Goal: Information Seeking & Learning: Compare options

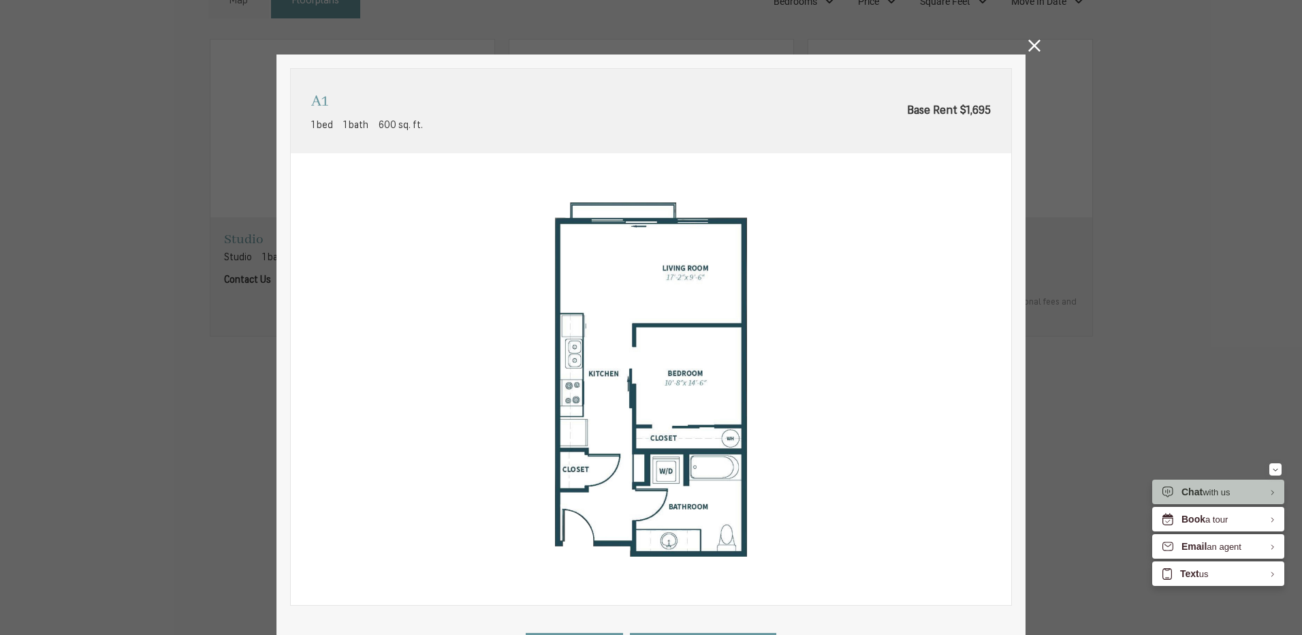
click at [1036, 44] on div "A1 1 bed 1 bath 600 sq. ft. Base Rent $1,695 2D 3D" at bounding box center [651, 317] width 1302 height 635
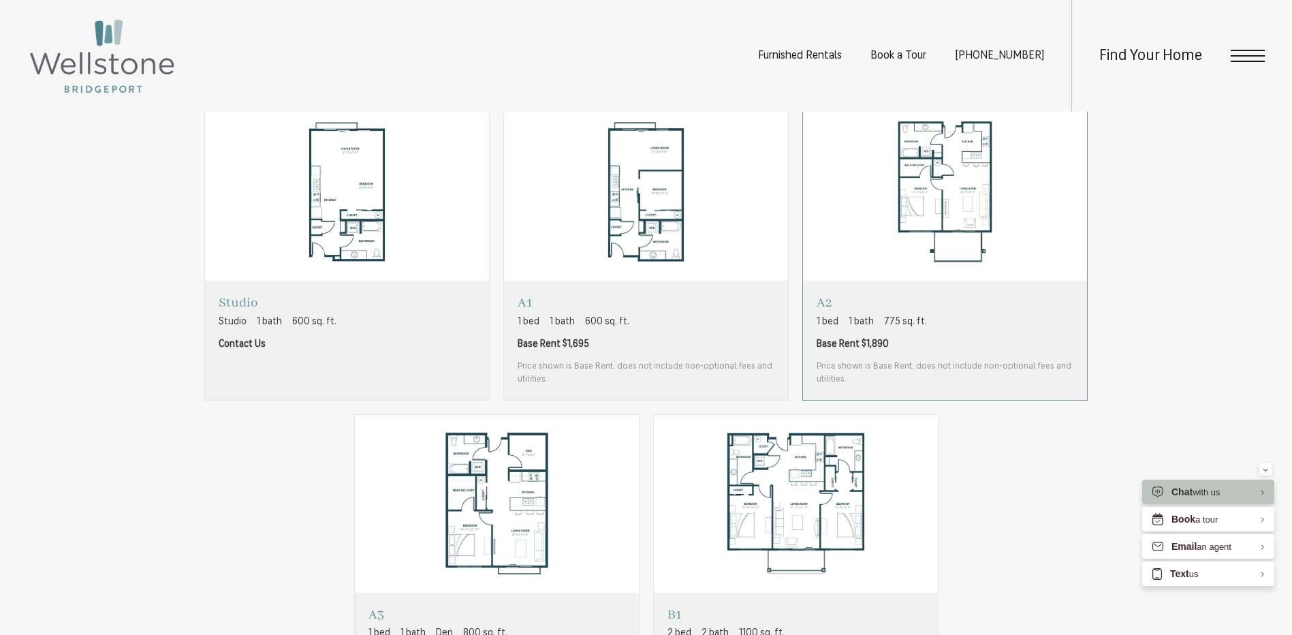
scroll to position [954, 0]
click at [937, 347] on span "Base Rent $1,890" at bounding box center [945, 345] width 257 height 14
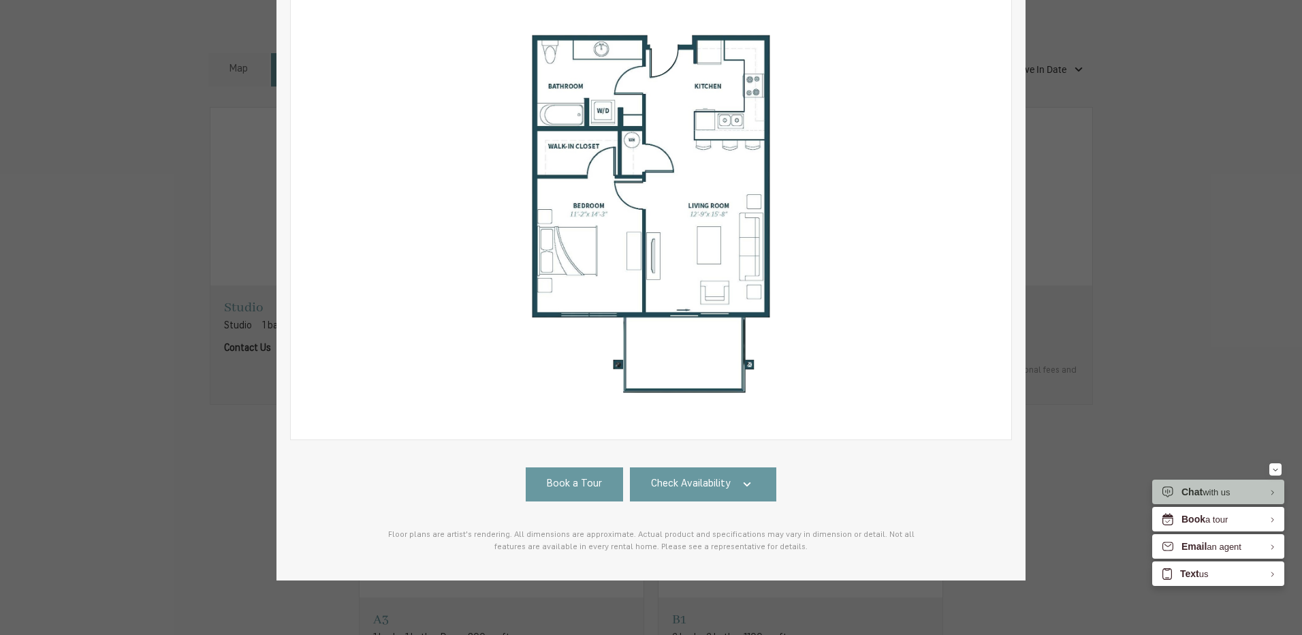
scroll to position [176, 0]
click at [708, 484] on link "Check Availability" at bounding box center [703, 484] width 147 height 34
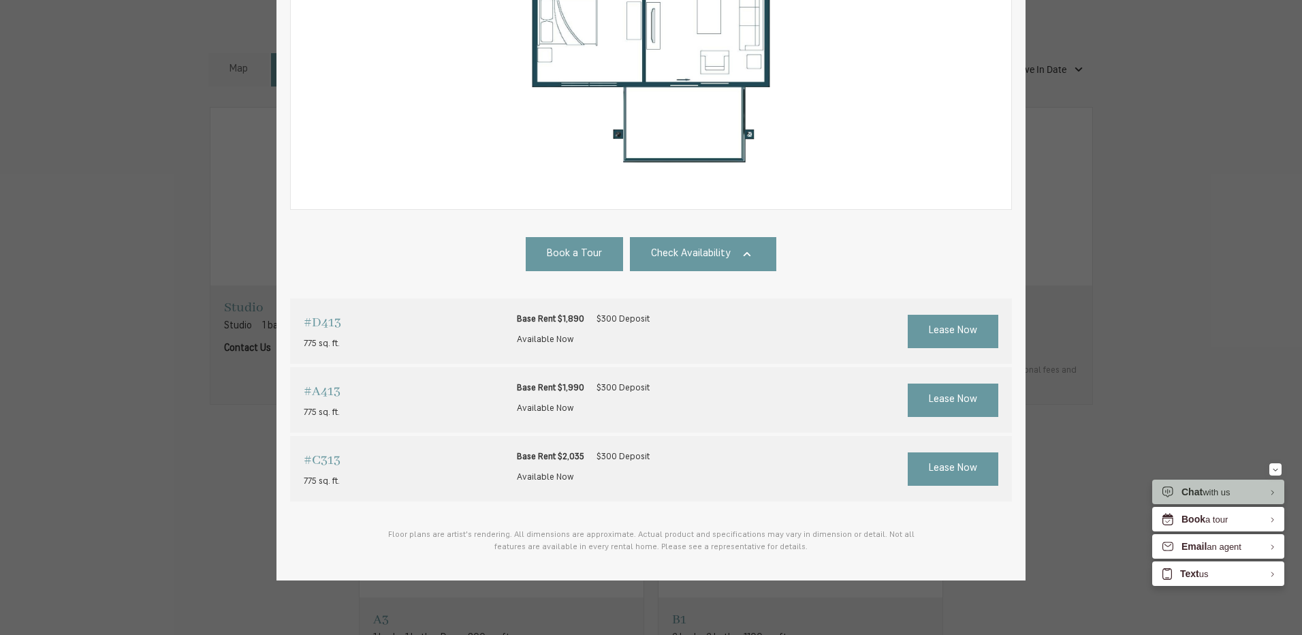
scroll to position [0, 0]
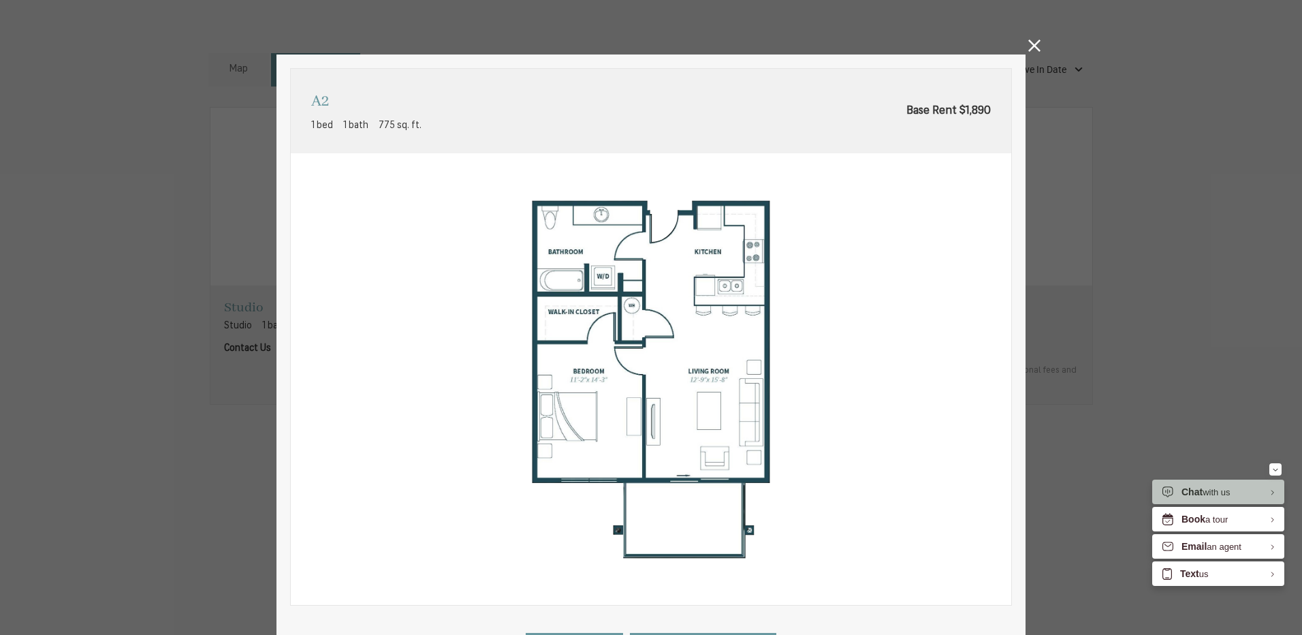
click at [1029, 48] on icon at bounding box center [1035, 46] width 12 height 12
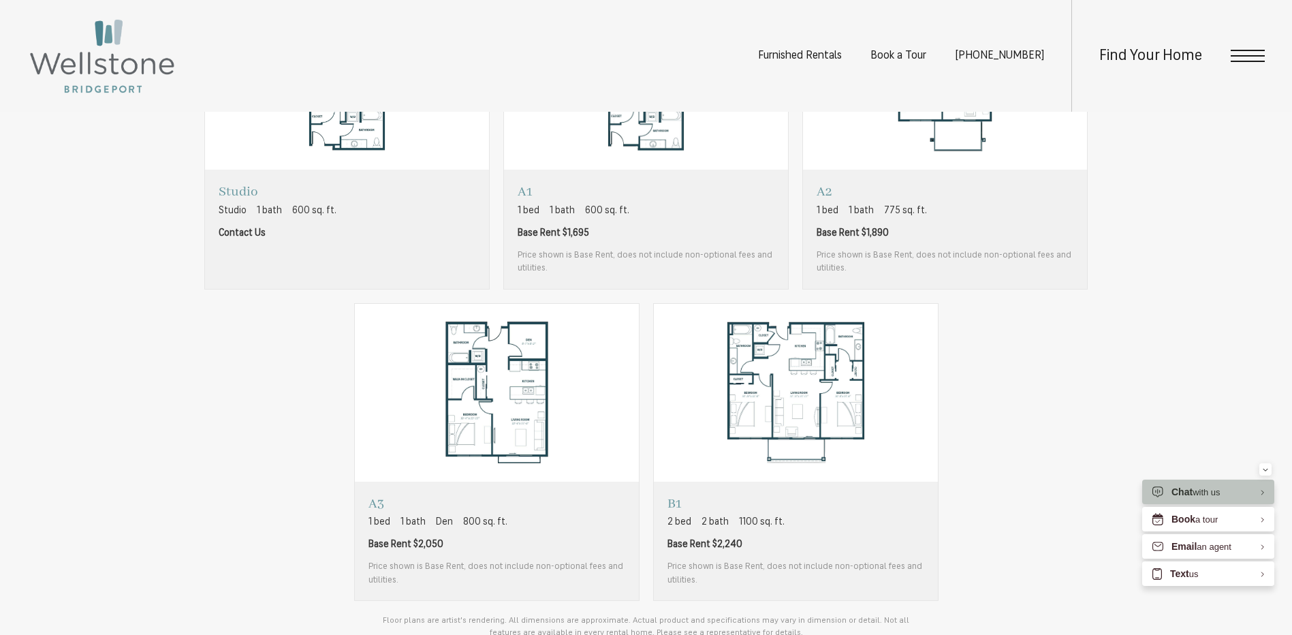
scroll to position [1090, 0]
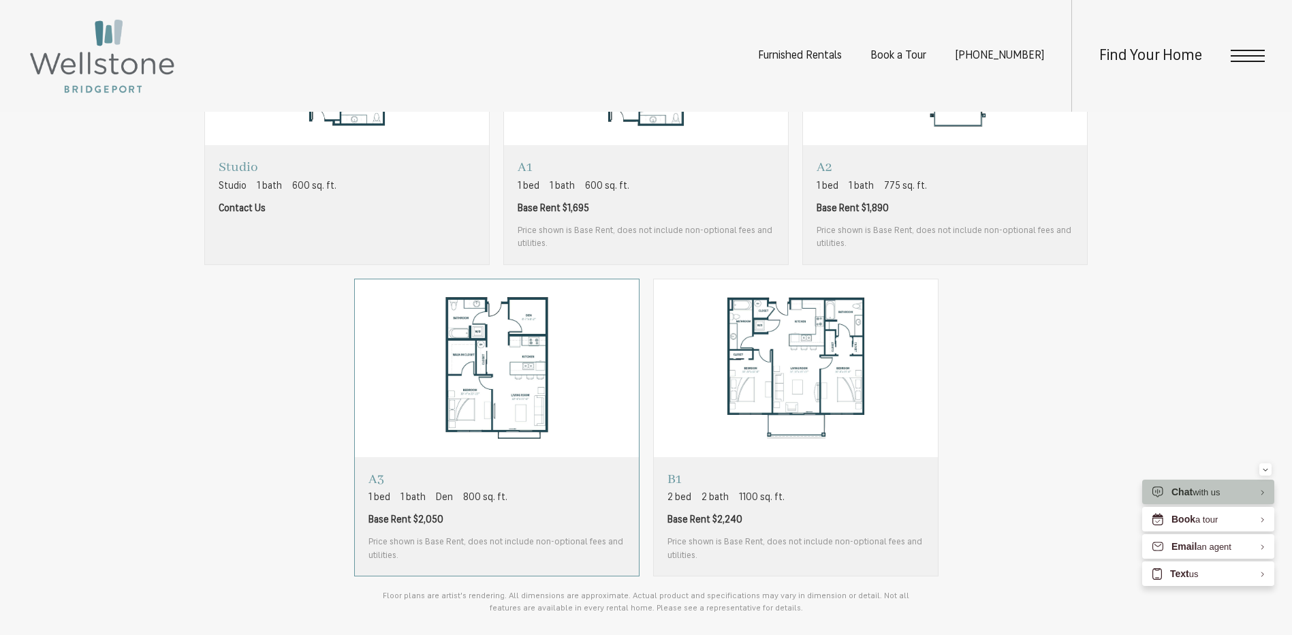
click at [488, 435] on img "View floorplan A3" at bounding box center [497, 368] width 284 height 178
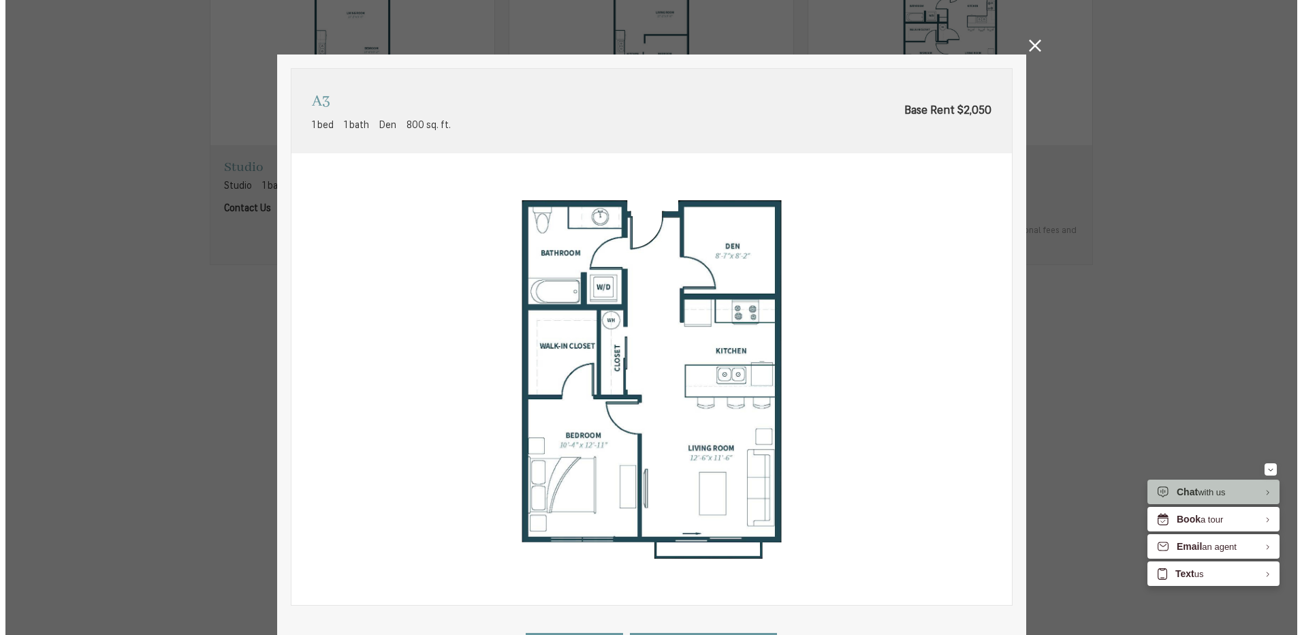
scroll to position [0, 0]
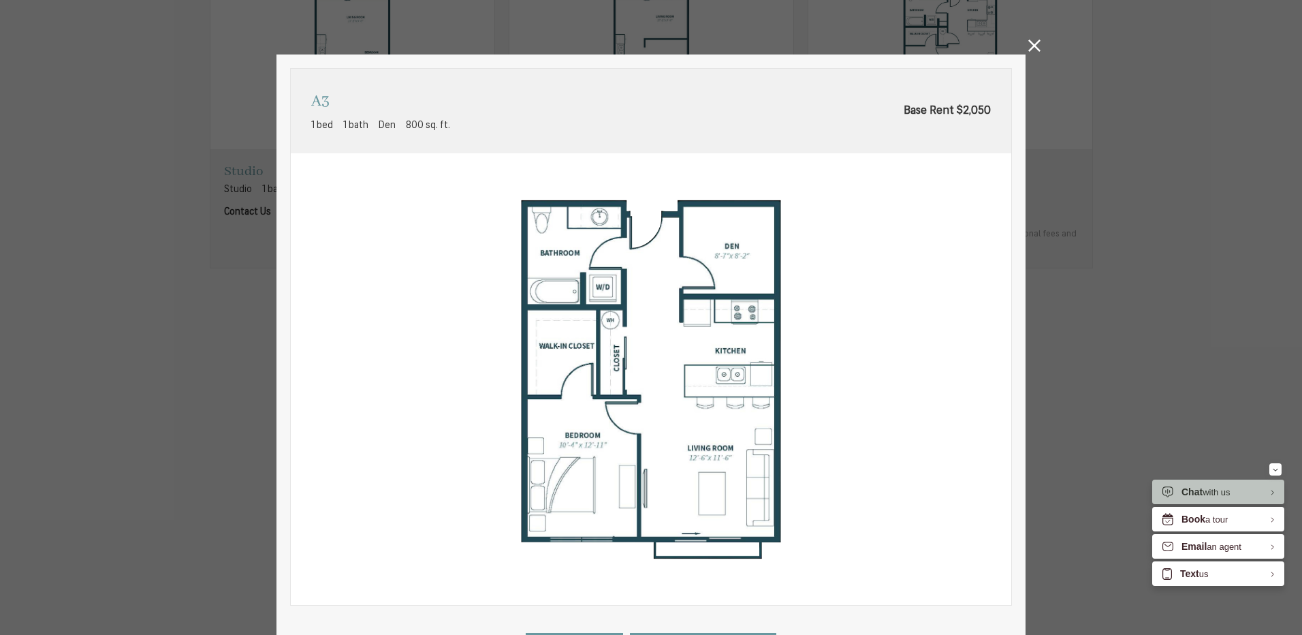
click at [1031, 51] on icon at bounding box center [1035, 46] width 12 height 12
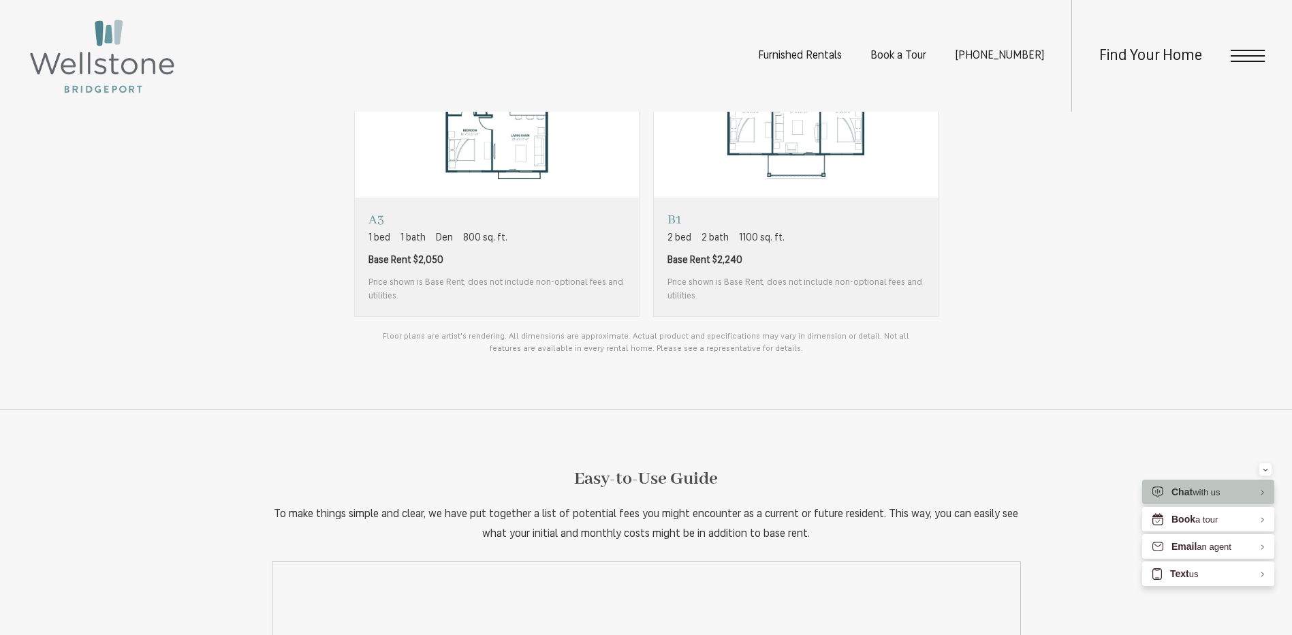
scroll to position [1294, 0]
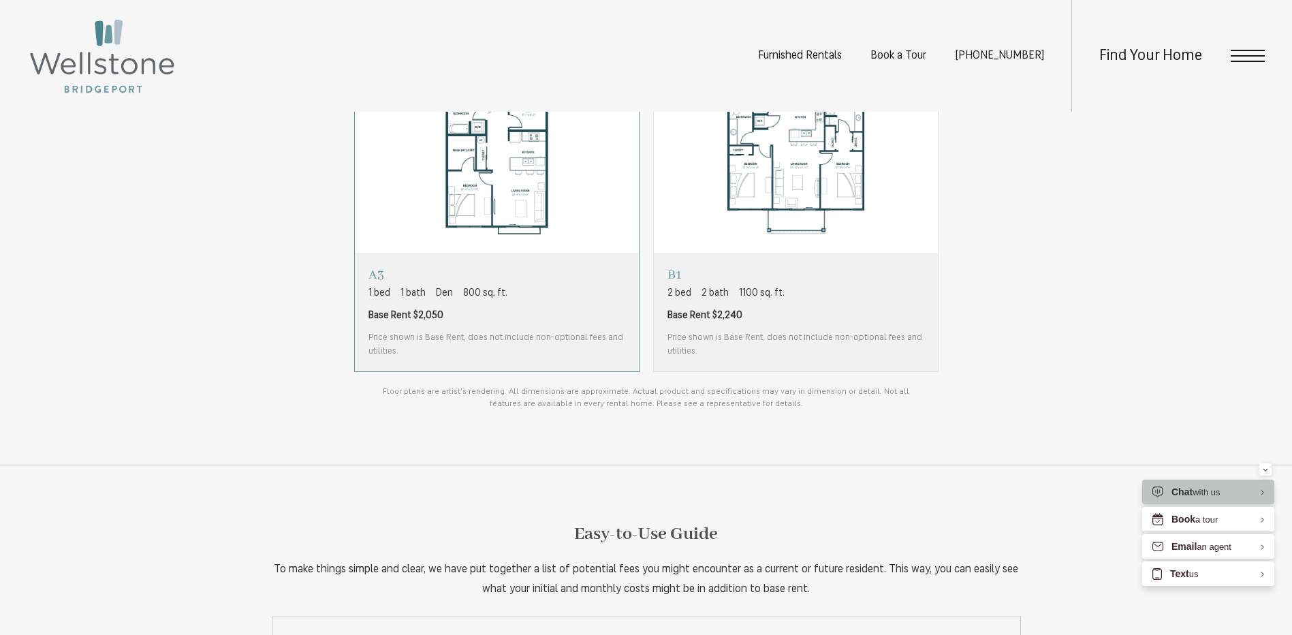
click at [559, 319] on span "Base Rent $2,050" at bounding box center [497, 316] width 257 height 14
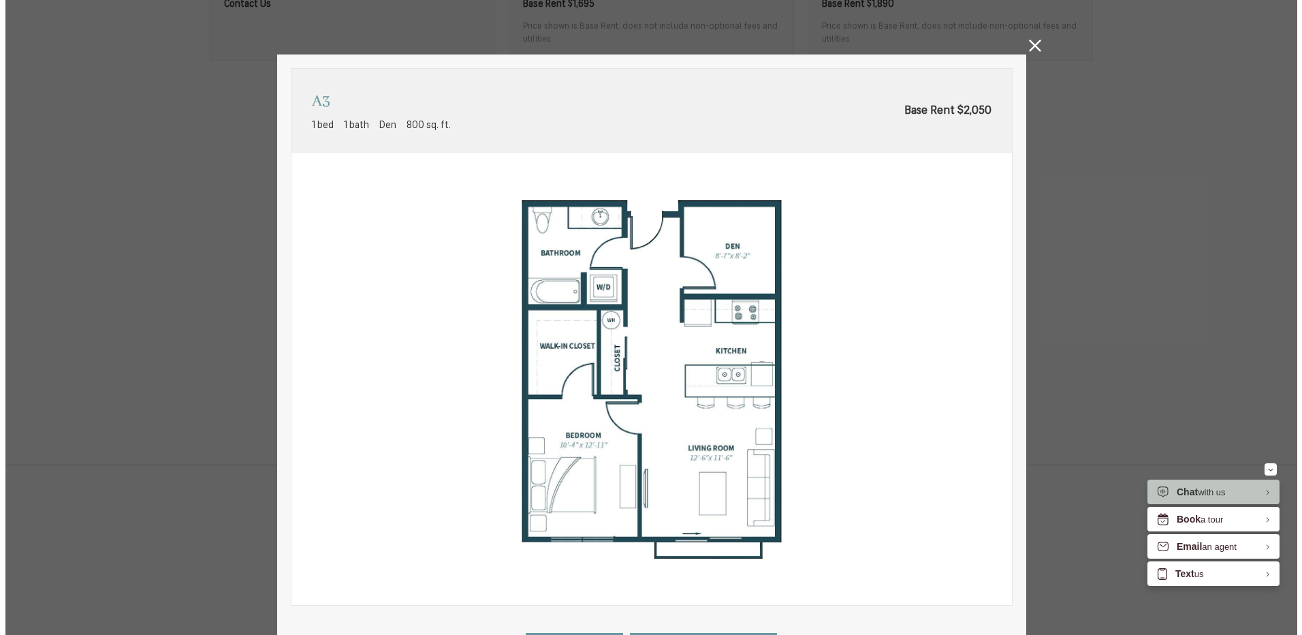
scroll to position [0, 0]
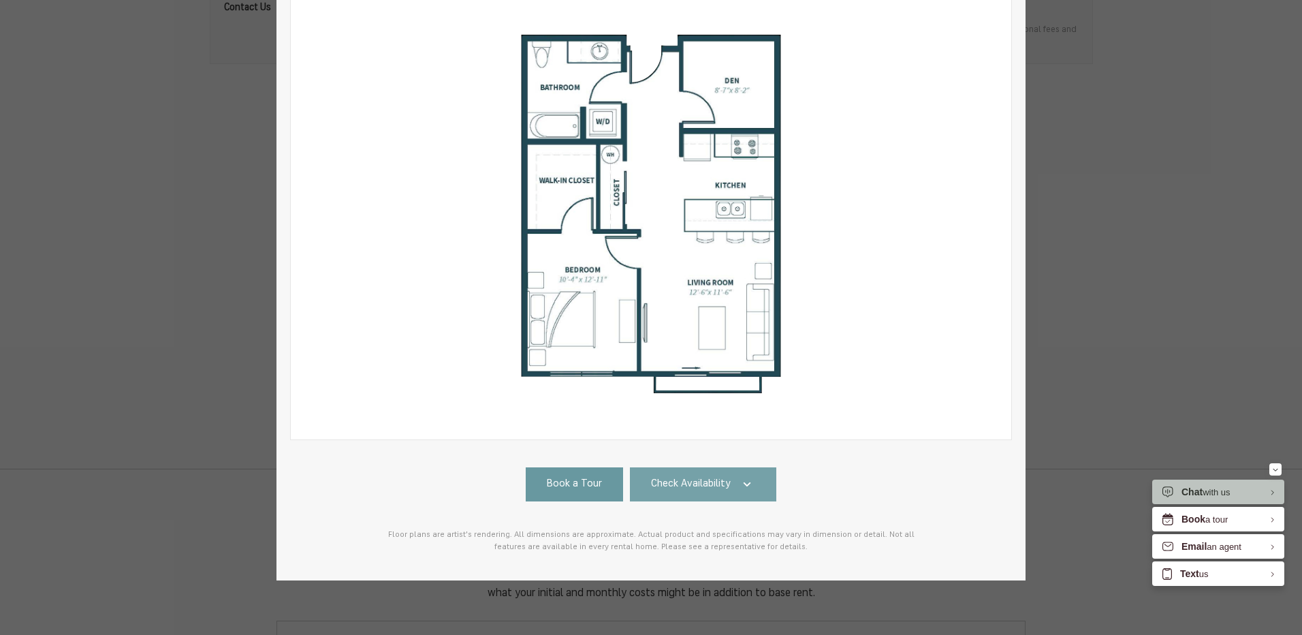
click at [703, 477] on span "Check Availability" at bounding box center [691, 485] width 80 height 16
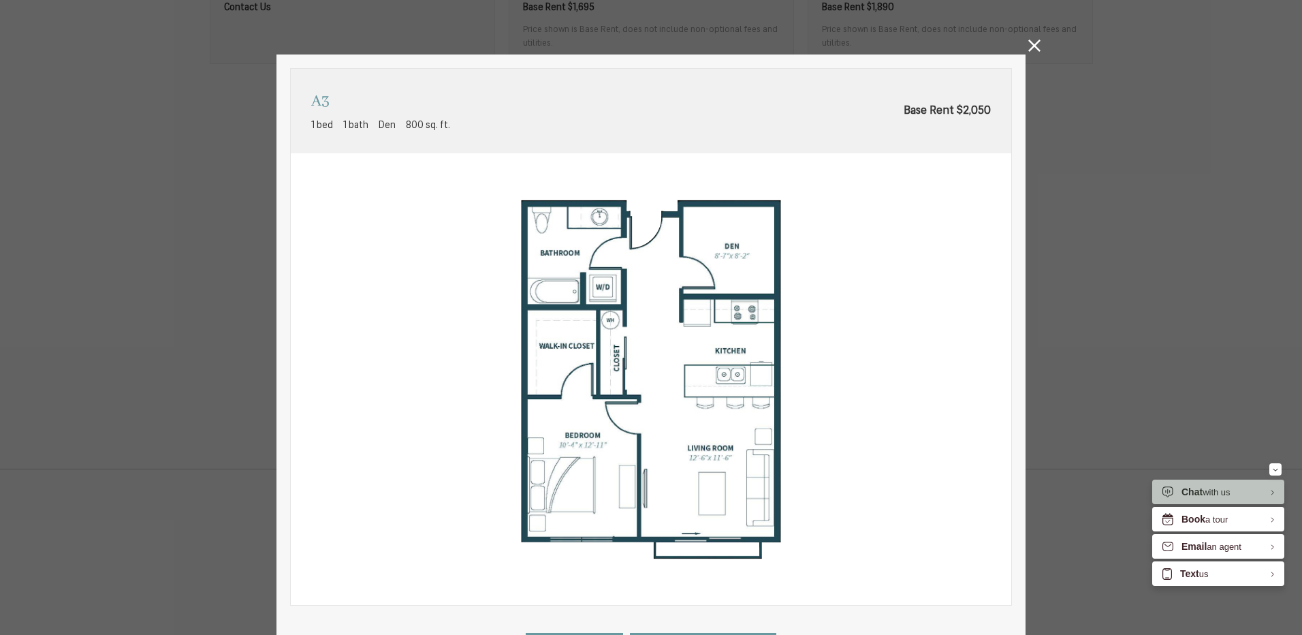
click at [1029, 46] on icon at bounding box center [1035, 46] width 12 height 12
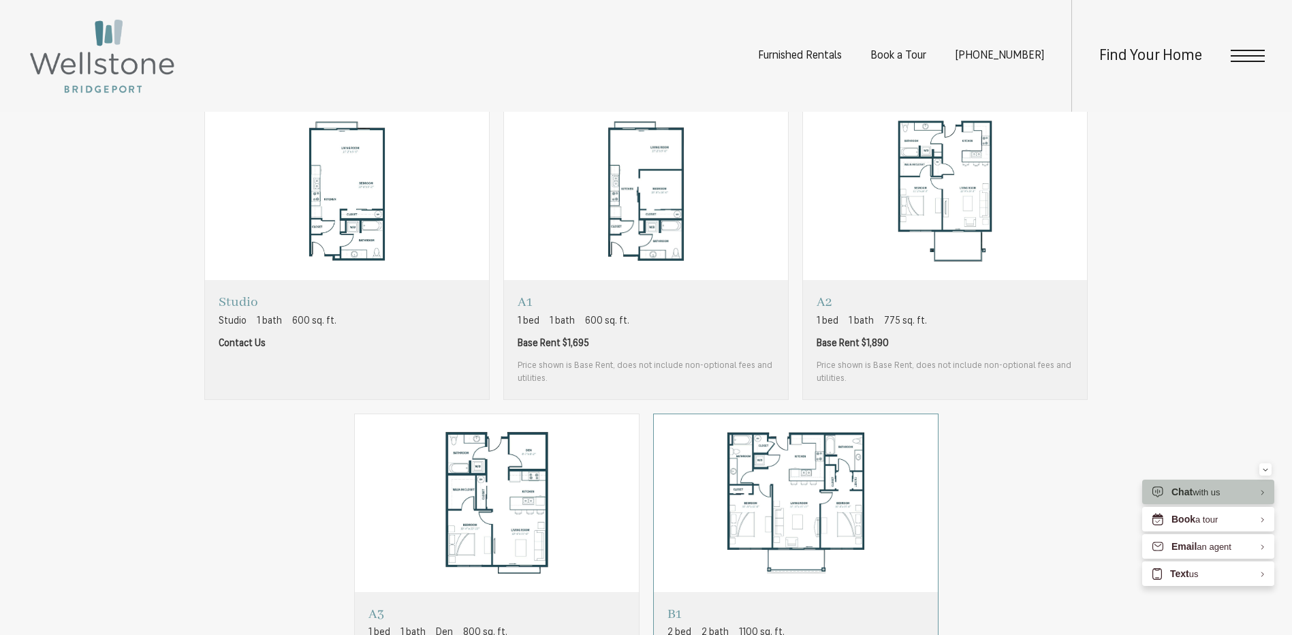
scroll to position [1022, 0]
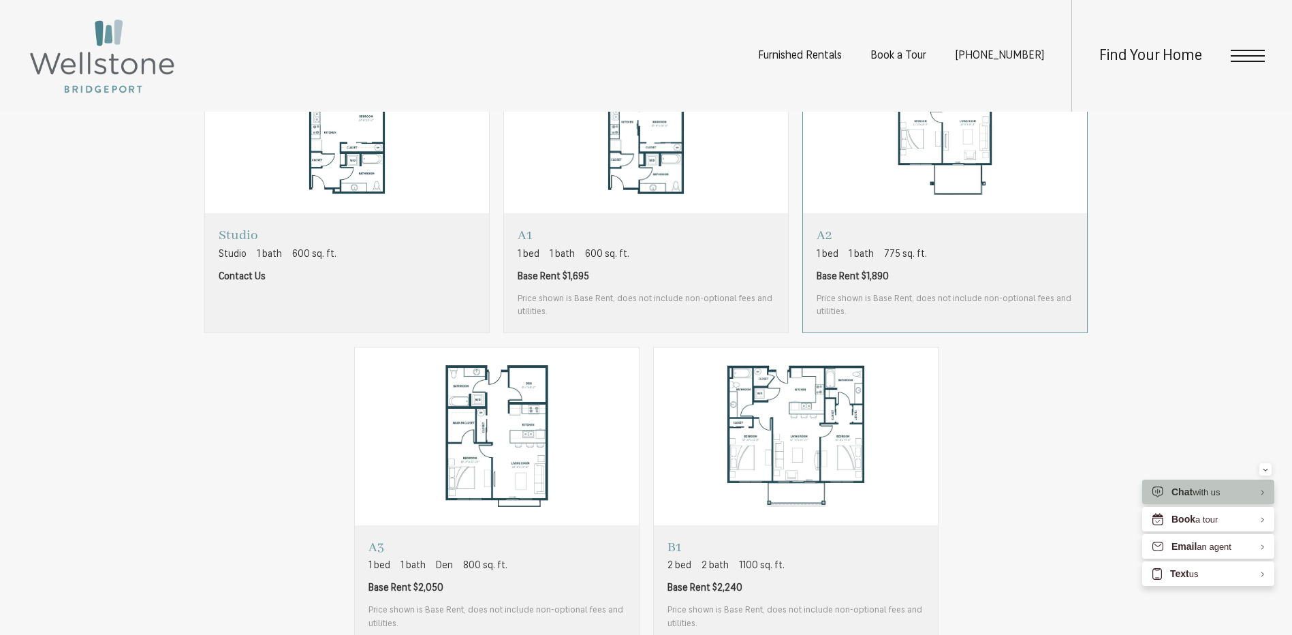
click at [992, 255] on p "1 bed 1 bath 775 sq. ft." at bounding box center [945, 254] width 257 height 14
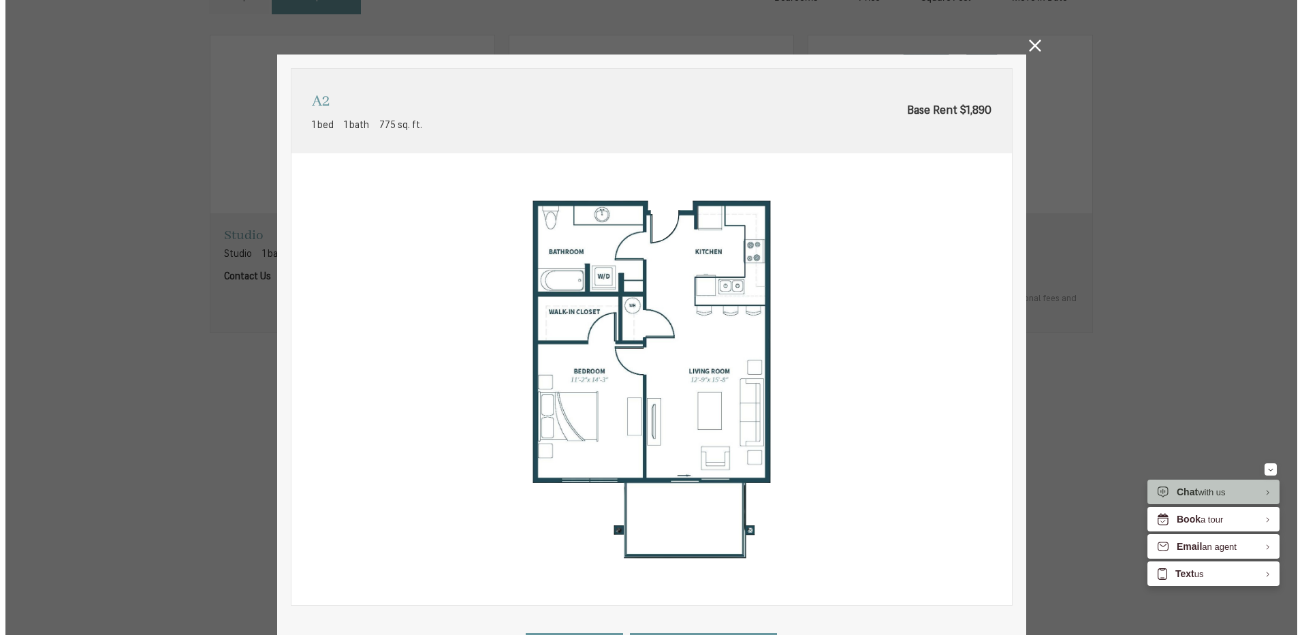
scroll to position [0, 0]
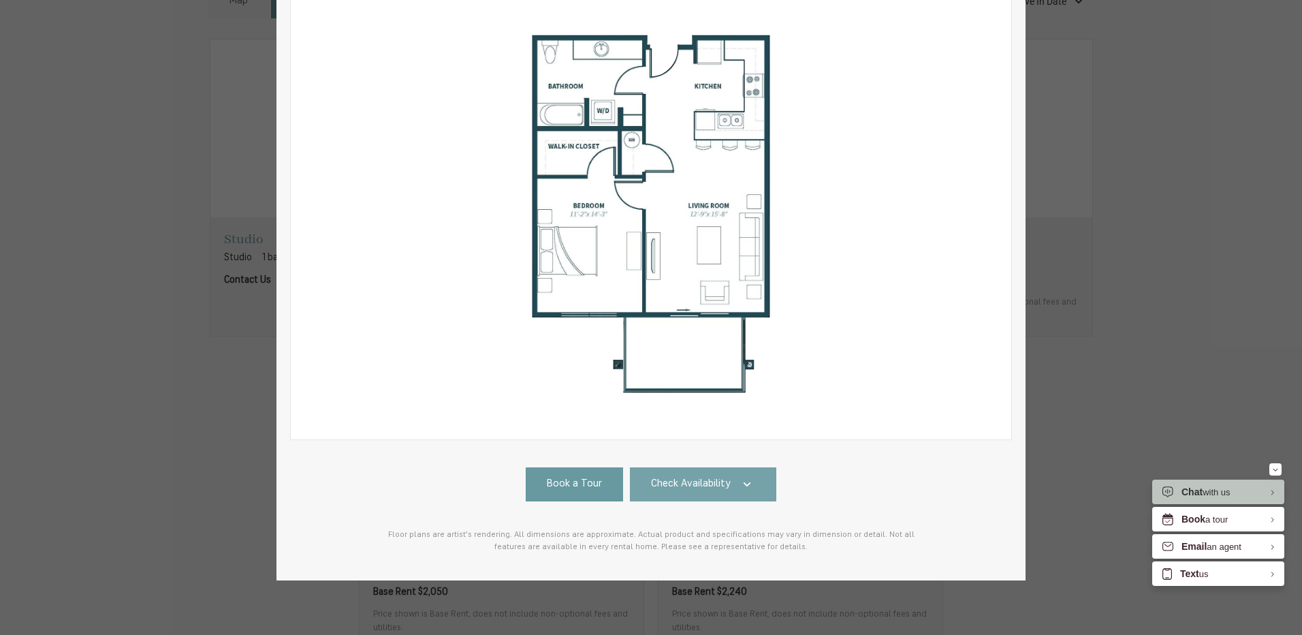
click at [739, 480] on icon at bounding box center [747, 484] width 16 height 16
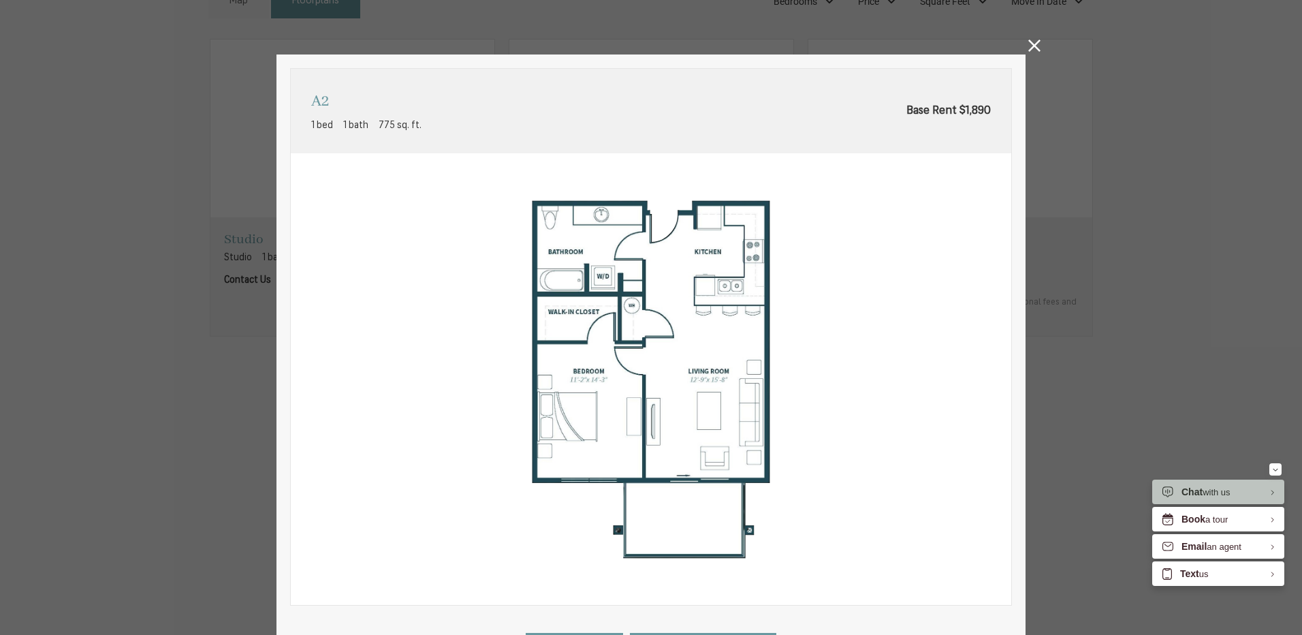
click at [1031, 46] on icon at bounding box center [1035, 46] width 12 height 12
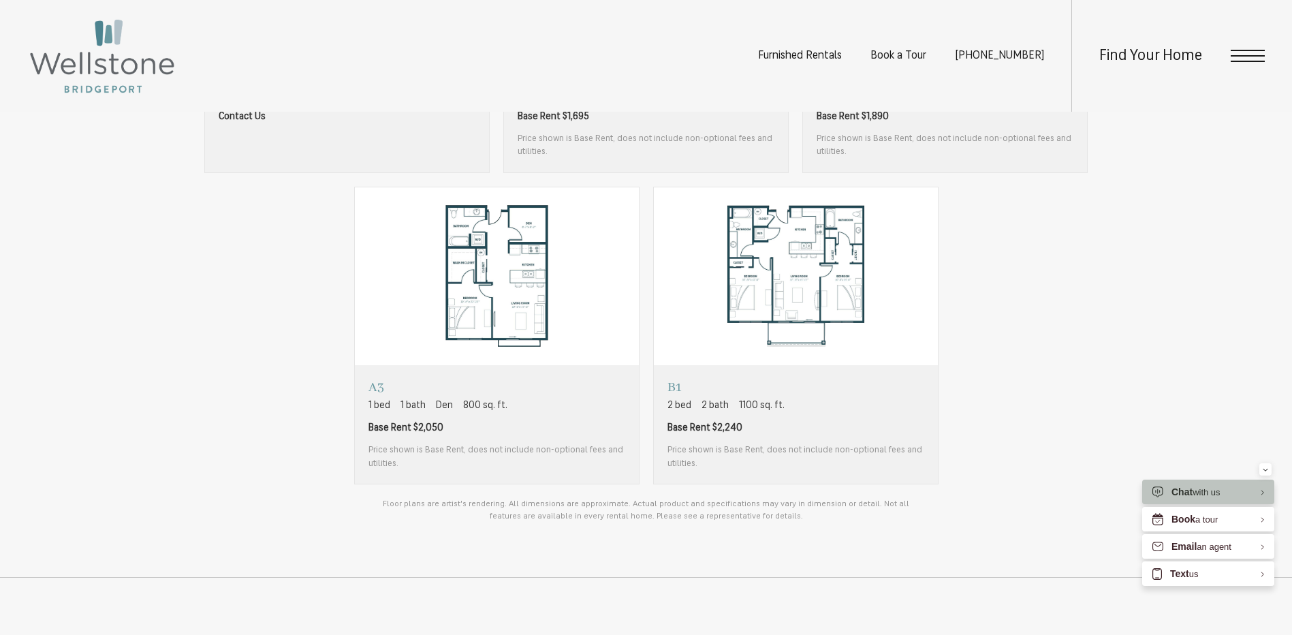
scroll to position [1226, 0]
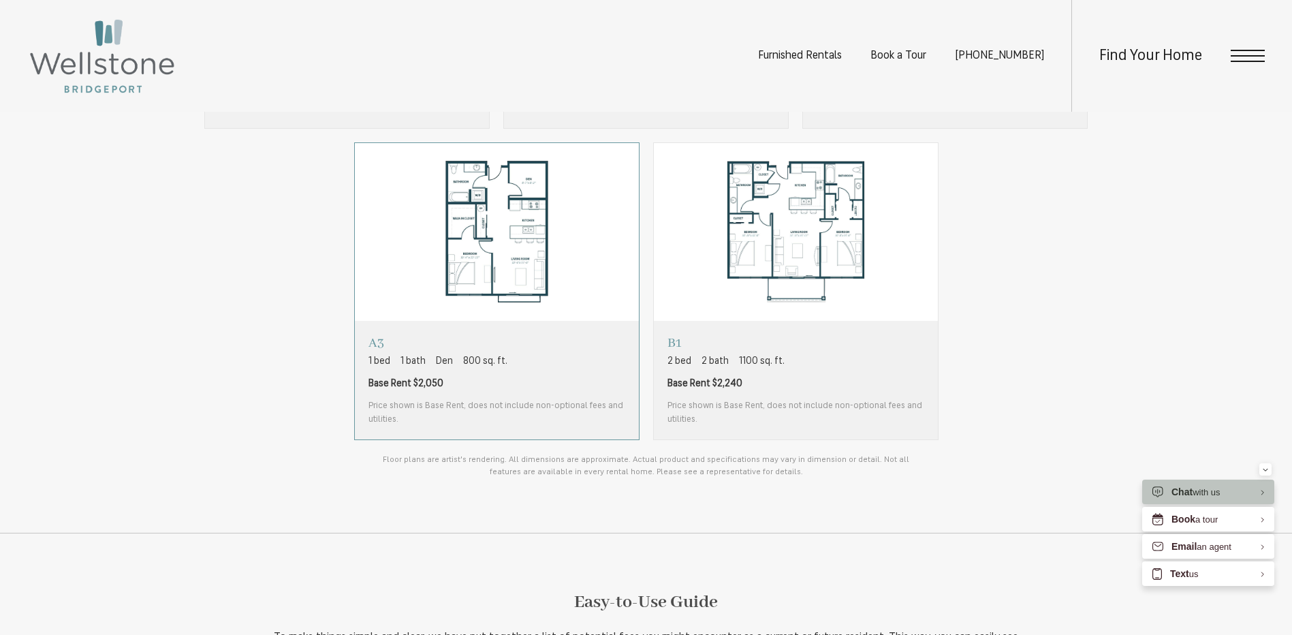
click at [557, 392] on div "A3 1 bed 1 bath Den 800 sq. ft. Base Rent $2,050 Price shown is Base Rent, does…" at bounding box center [497, 379] width 257 height 91
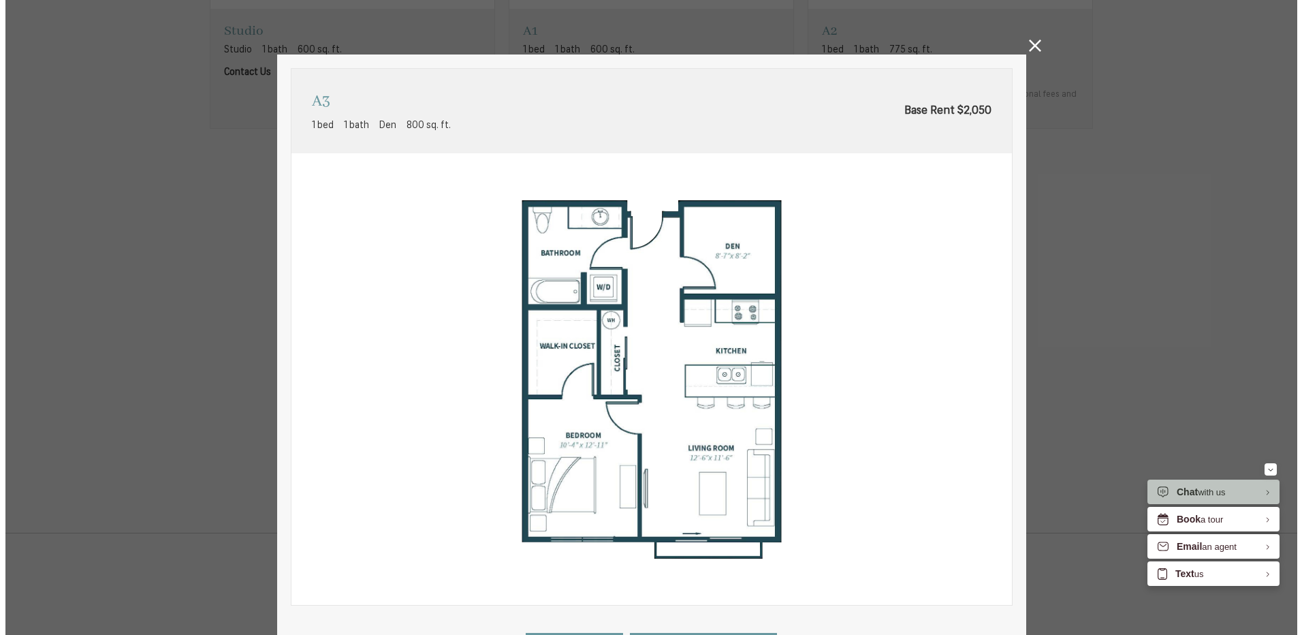
scroll to position [0, 0]
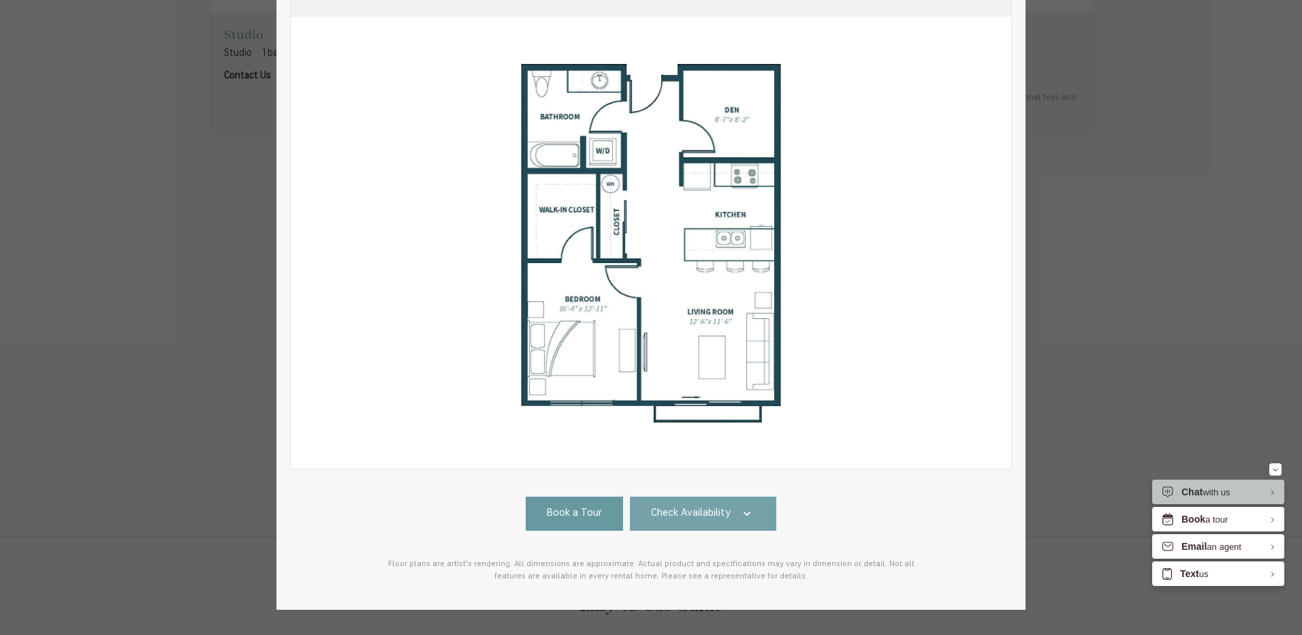
click at [708, 502] on link "Check Availability" at bounding box center [703, 514] width 147 height 34
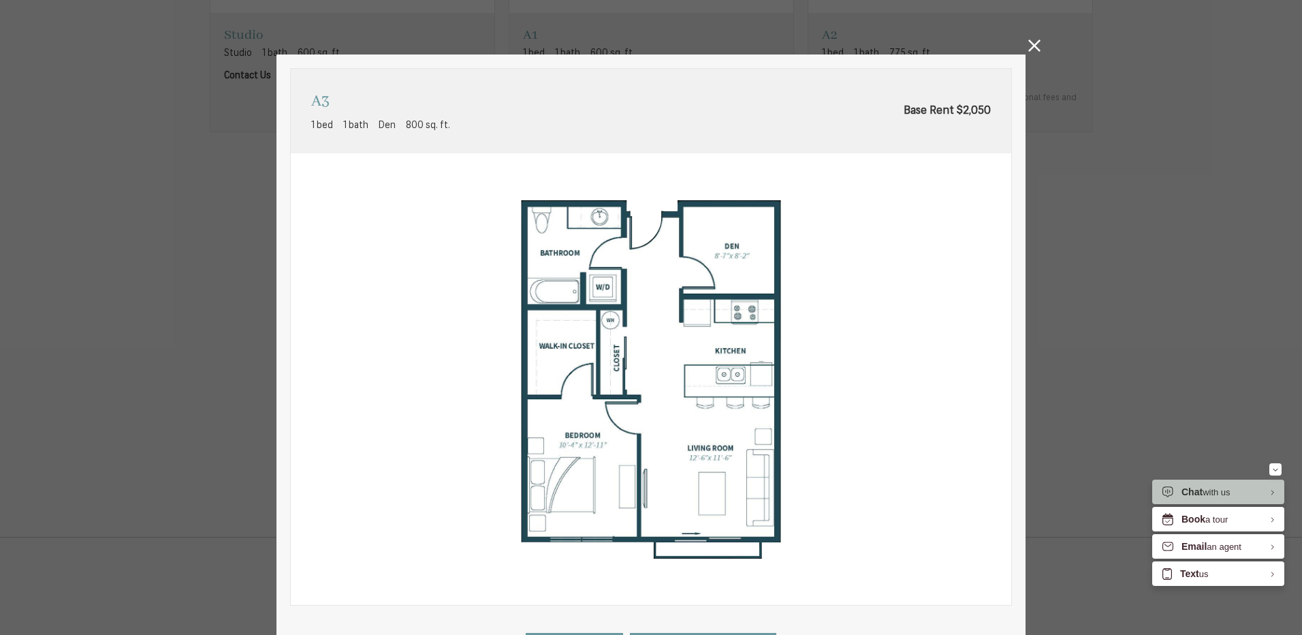
click at [1029, 52] on link at bounding box center [1035, 48] width 12 height 17
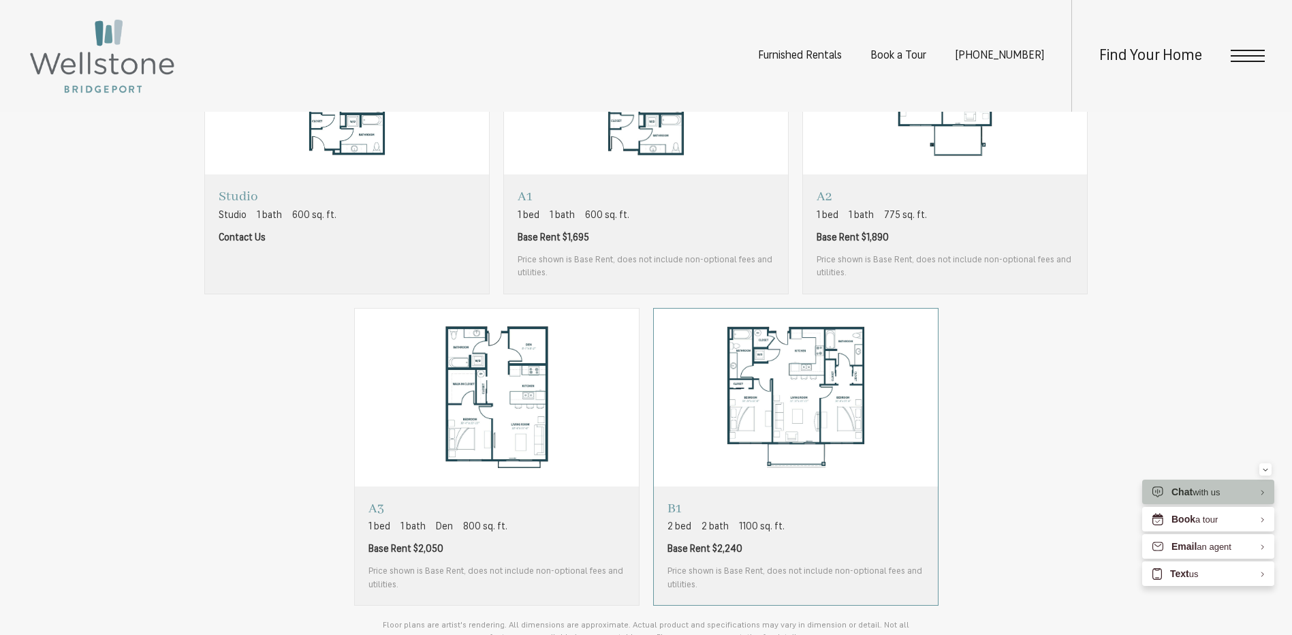
scroll to position [886, 0]
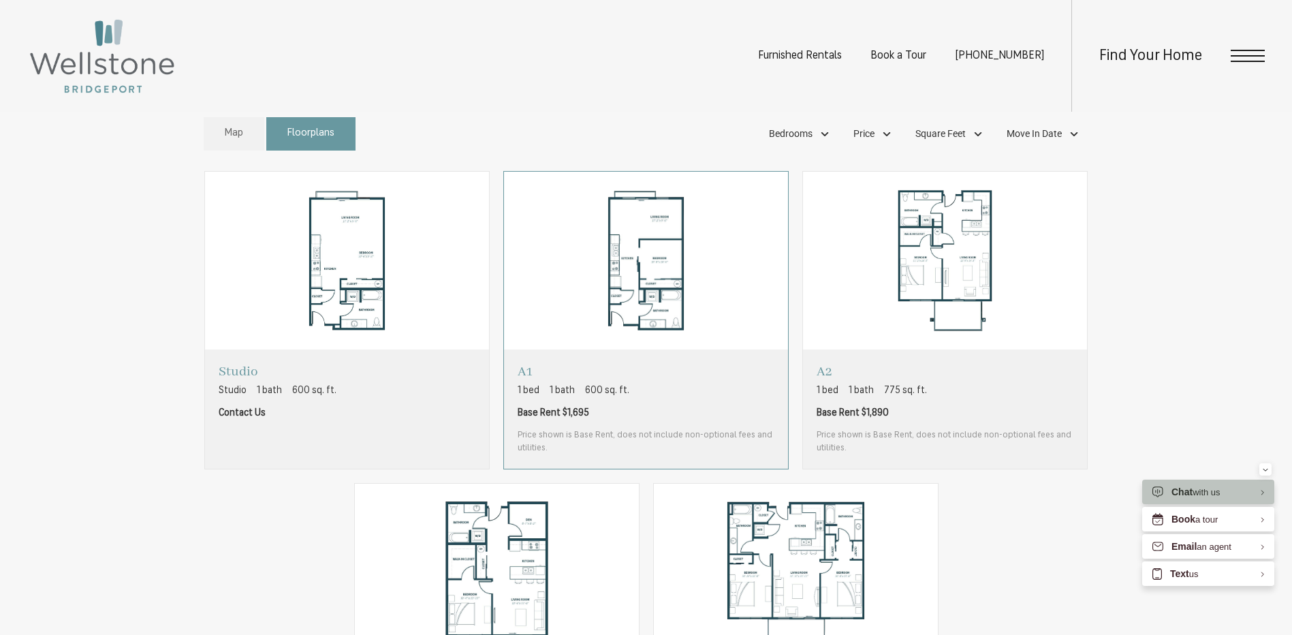
click at [704, 408] on span "Base Rent $1,695" at bounding box center [646, 413] width 257 height 14
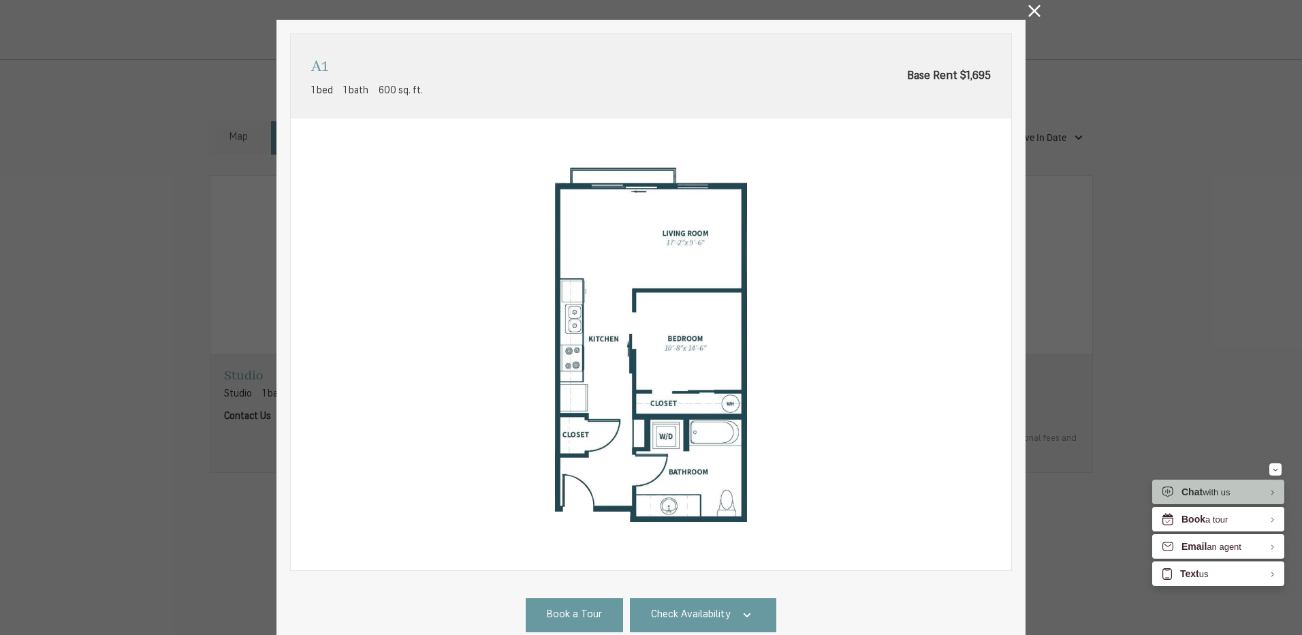
scroll to position [68, 0]
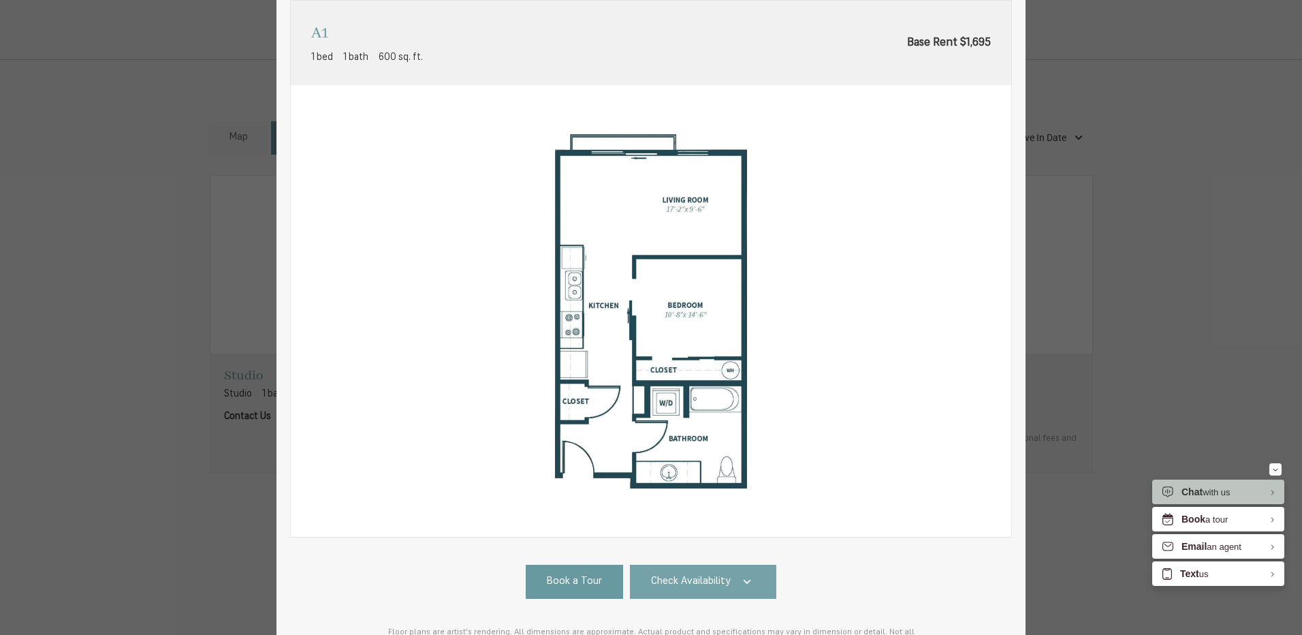
click at [715, 581] on span "Check Availability" at bounding box center [691, 582] width 80 height 16
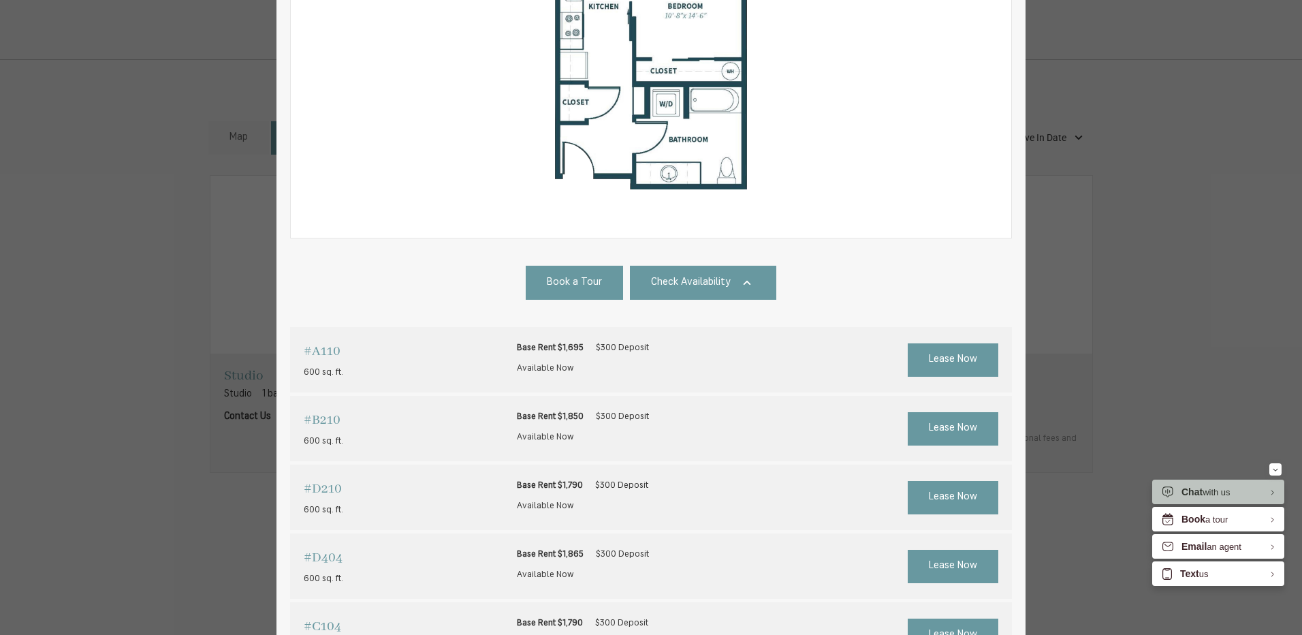
scroll to position [0, 0]
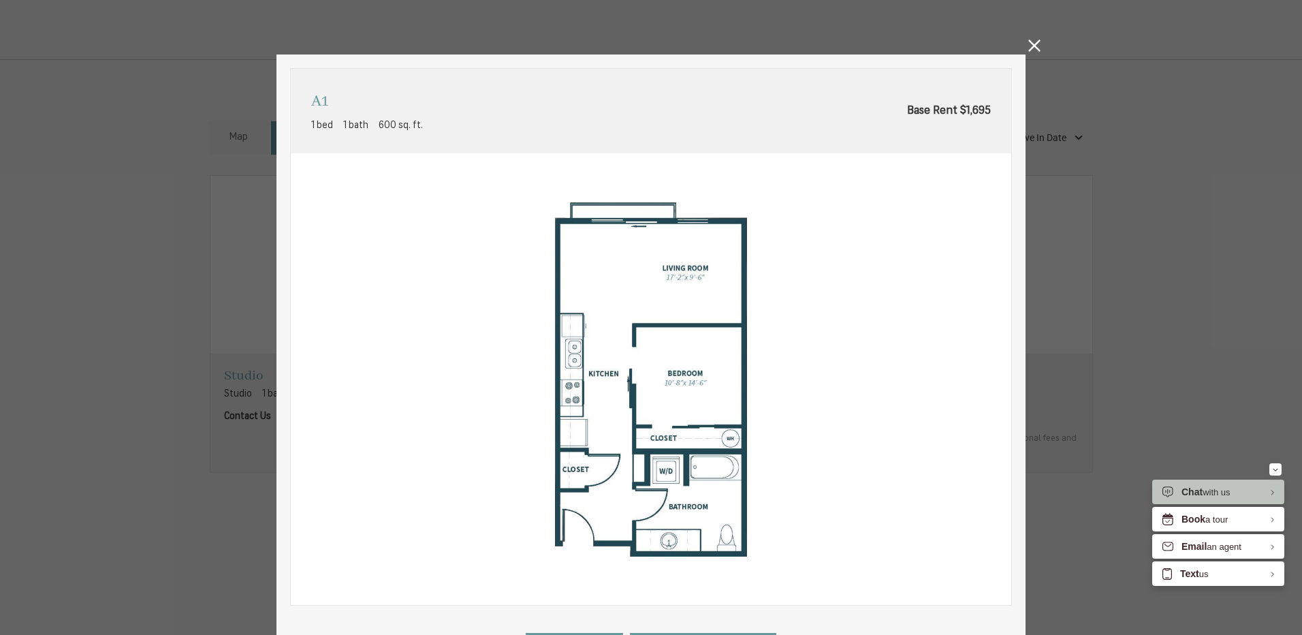
drag, startPoint x: 1034, startPoint y: 48, endPoint x: 1011, endPoint y: 53, distance: 23.8
click at [1034, 48] on icon at bounding box center [1035, 46] width 12 height 12
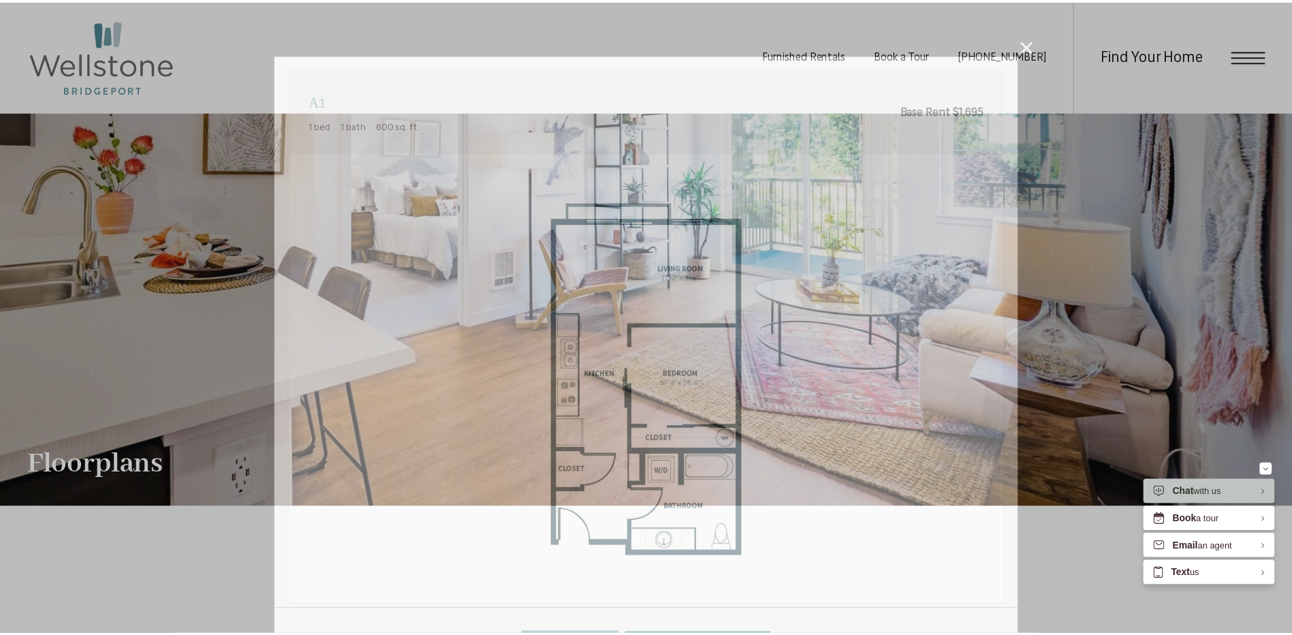
scroll to position [886, 0]
